Goal: Navigation & Orientation: Find specific page/section

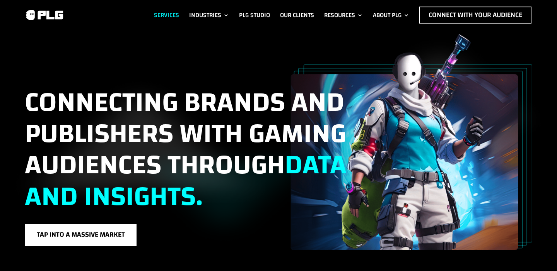
click at [166, 11] on link "Services" at bounding box center [166, 15] width 25 height 17
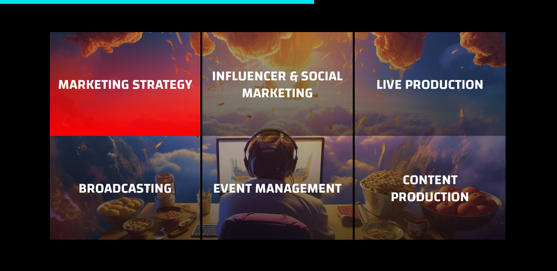
scroll to position [966, 0]
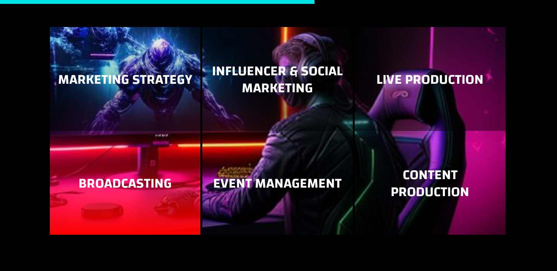
click at [122, 195] on h3 "Broadcasting" at bounding box center [125, 185] width 135 height 20
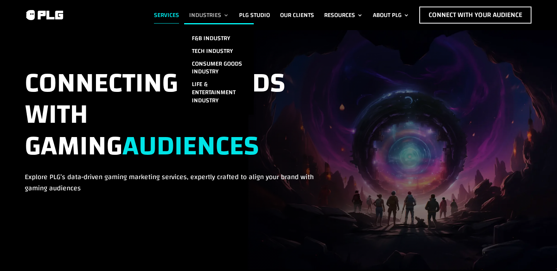
scroll to position [0, 0]
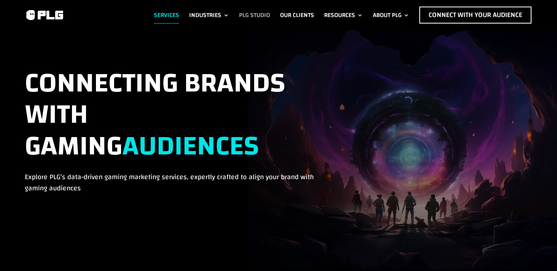
click at [252, 14] on link "PLG Studio" at bounding box center [254, 15] width 31 height 17
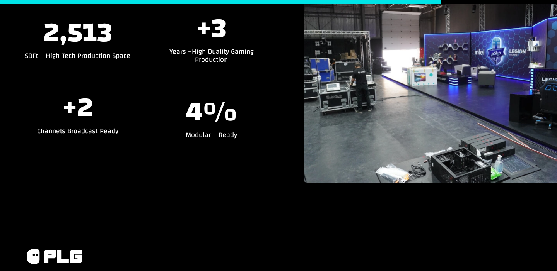
scroll to position [967, 0]
